Goal: Transaction & Acquisition: Purchase product/service

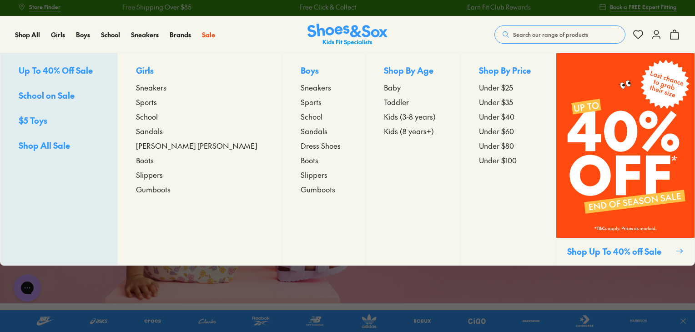
click at [166, 88] on span "Sneakers" at bounding box center [151, 87] width 30 height 11
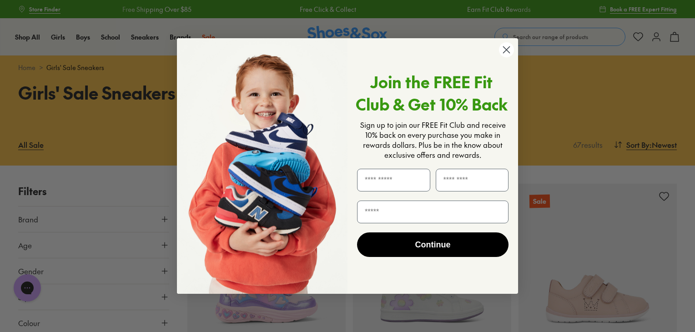
click at [508, 50] on circle "Close dialog" at bounding box center [506, 49] width 15 height 15
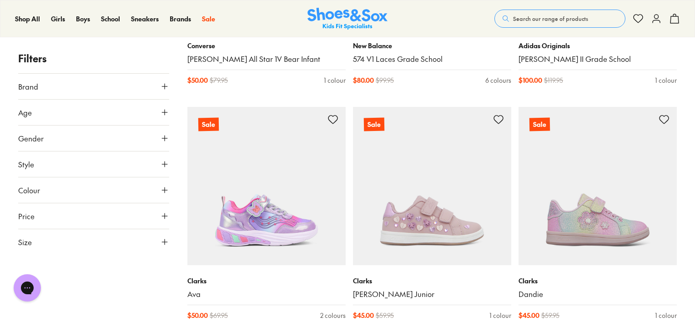
scroll to position [1017, 0]
click at [162, 238] on icon at bounding box center [164, 241] width 9 height 9
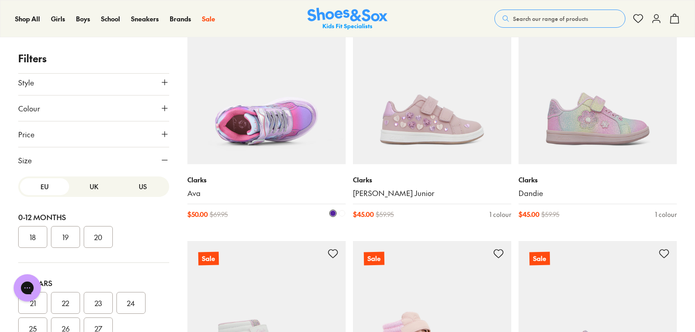
scroll to position [1149, 0]
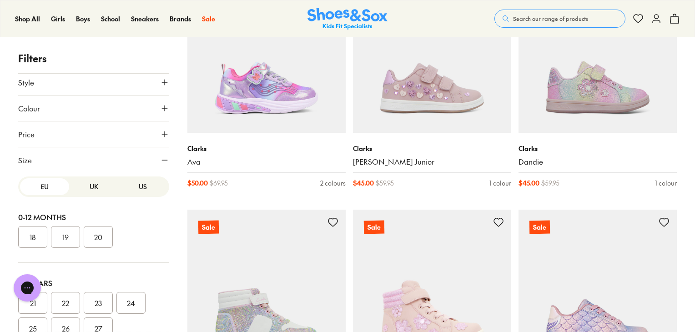
click at [88, 186] on button "UK" at bounding box center [93, 186] width 49 height 17
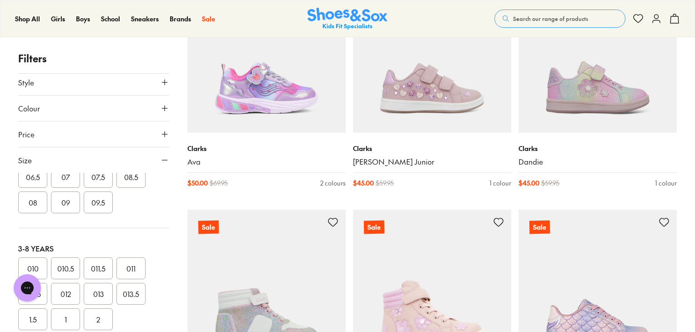
scroll to position [153, 0]
click at [59, 202] on button "09" at bounding box center [65, 201] width 29 height 22
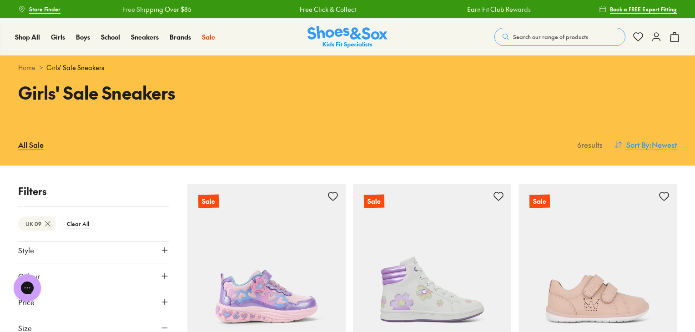
click at [649, 144] on span ": Newest" at bounding box center [662, 144] width 27 height 11
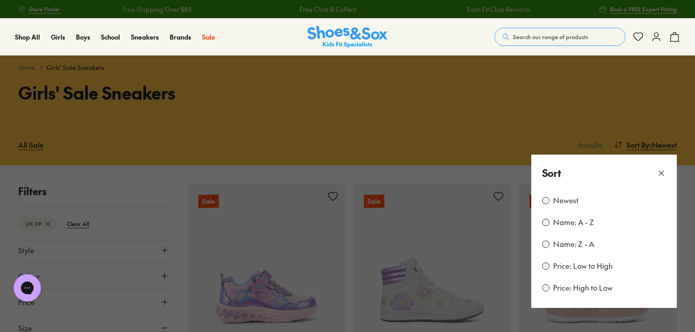
click at [584, 266] on label "Price: Low to High" at bounding box center [583, 266] width 60 height 10
click at [175, 231] on button at bounding box center [347, 166] width 695 height 332
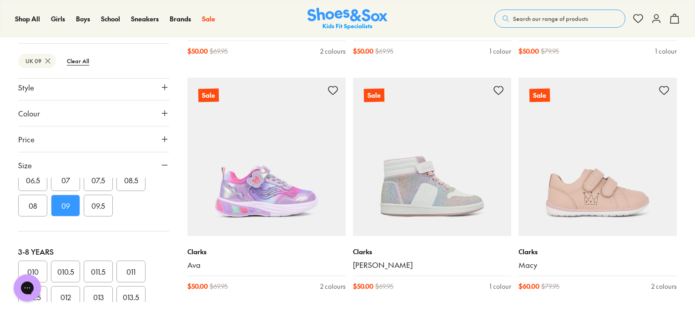
scroll to position [340, 0]
